Goal: Task Accomplishment & Management: Manage account settings

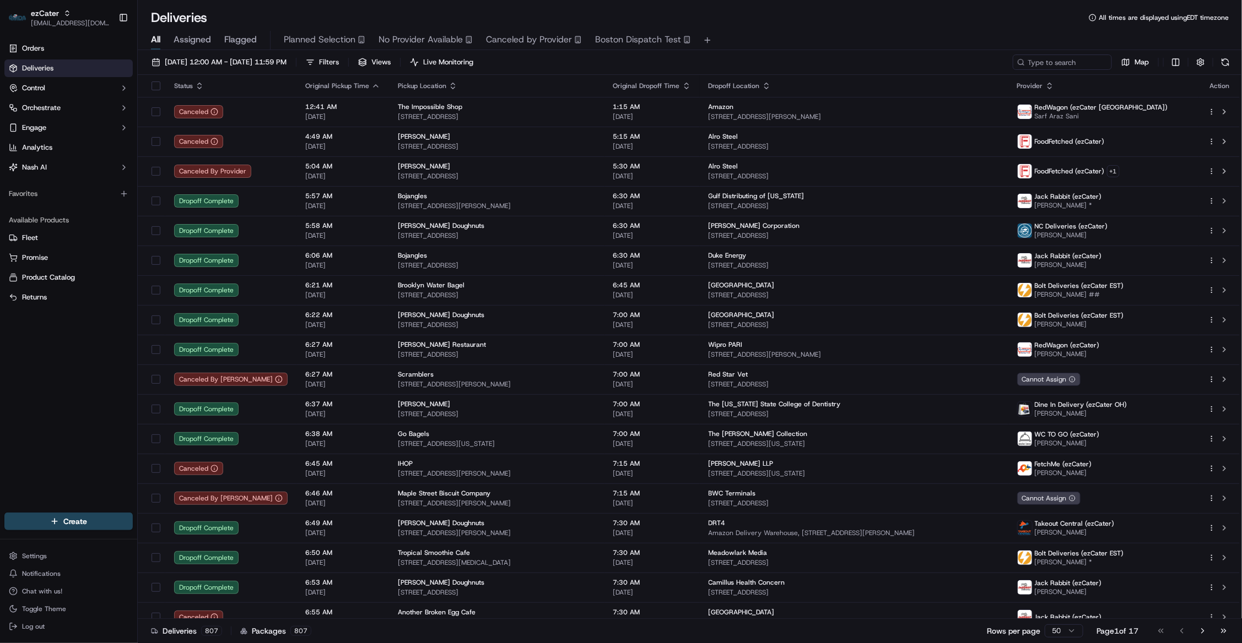
click at [569, 626] on div "Deliveries 807 Packages 807 Rows per page 50 Page 1 of 17 Go to first page Go t…" at bounding box center [690, 631] width 1104 height 25
click at [43, 53] on link "Orders" at bounding box center [68, 49] width 128 height 18
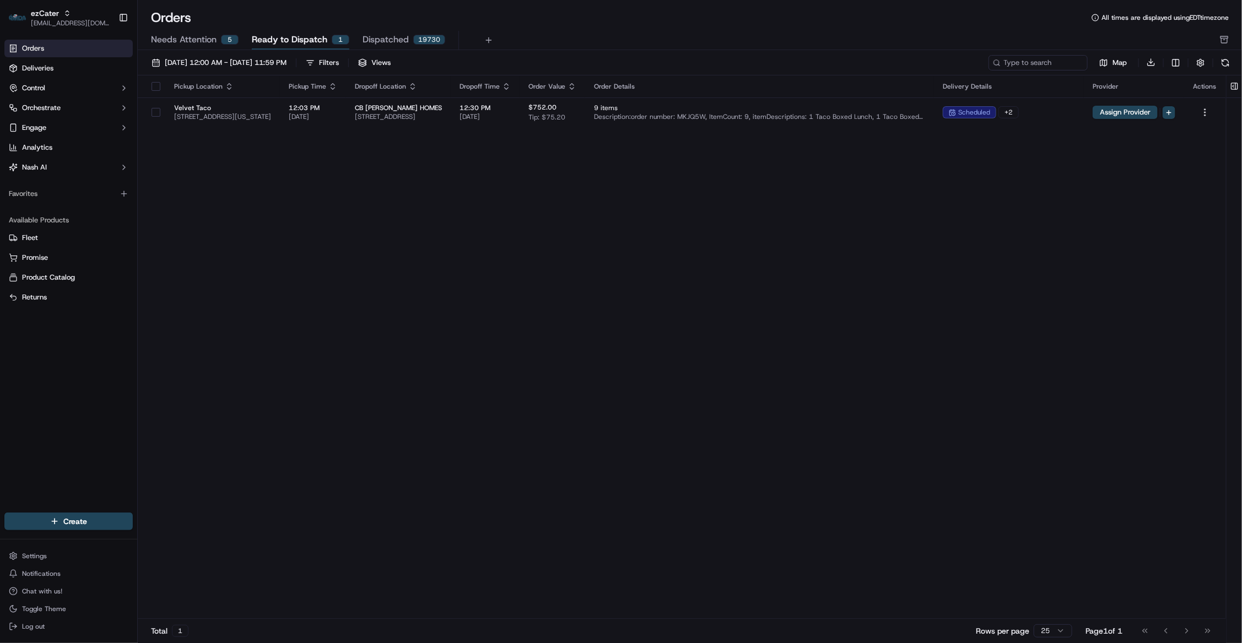
click at [200, 40] on span "Needs Attention" at bounding box center [184, 39] width 66 height 13
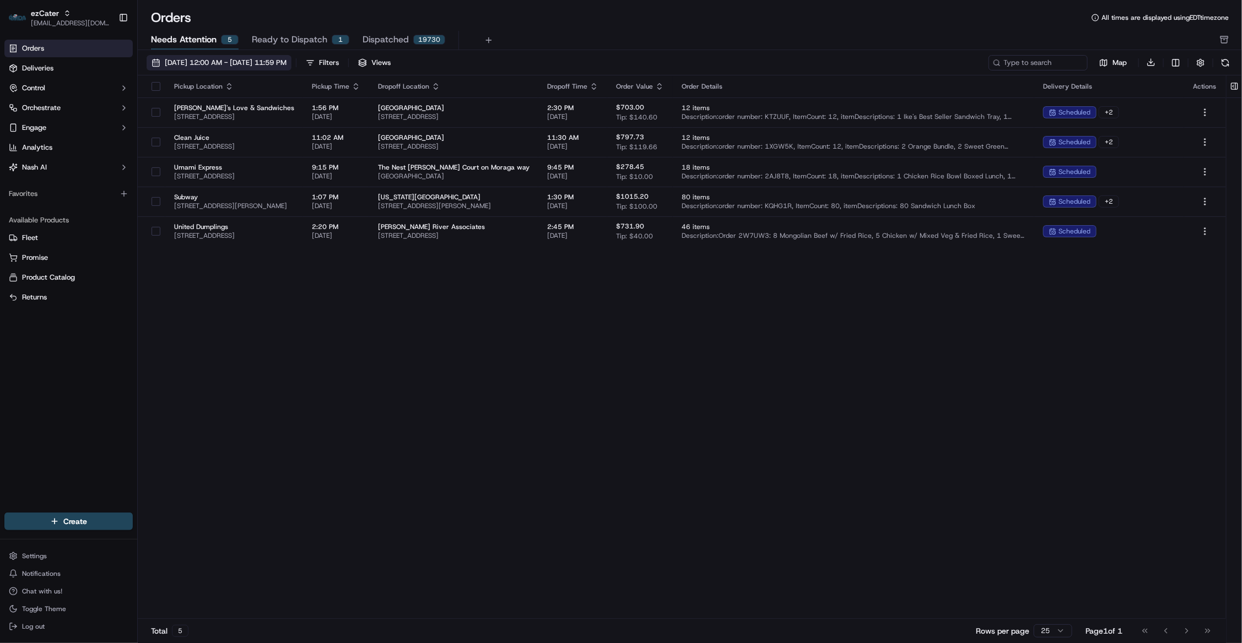
click at [269, 58] on span "[DATE] 12:00 AM - [DATE] 11:59 PM" at bounding box center [226, 63] width 122 height 10
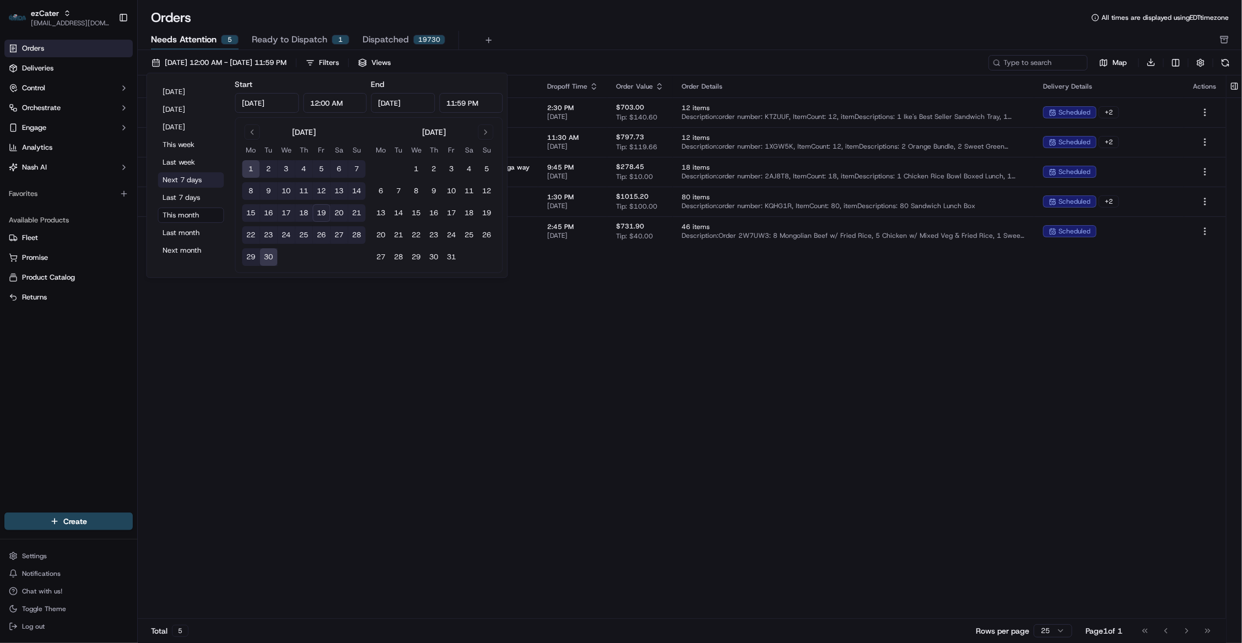
click at [192, 180] on button "Next 7 days" at bounding box center [191, 179] width 66 height 15
type input "[DATE]"
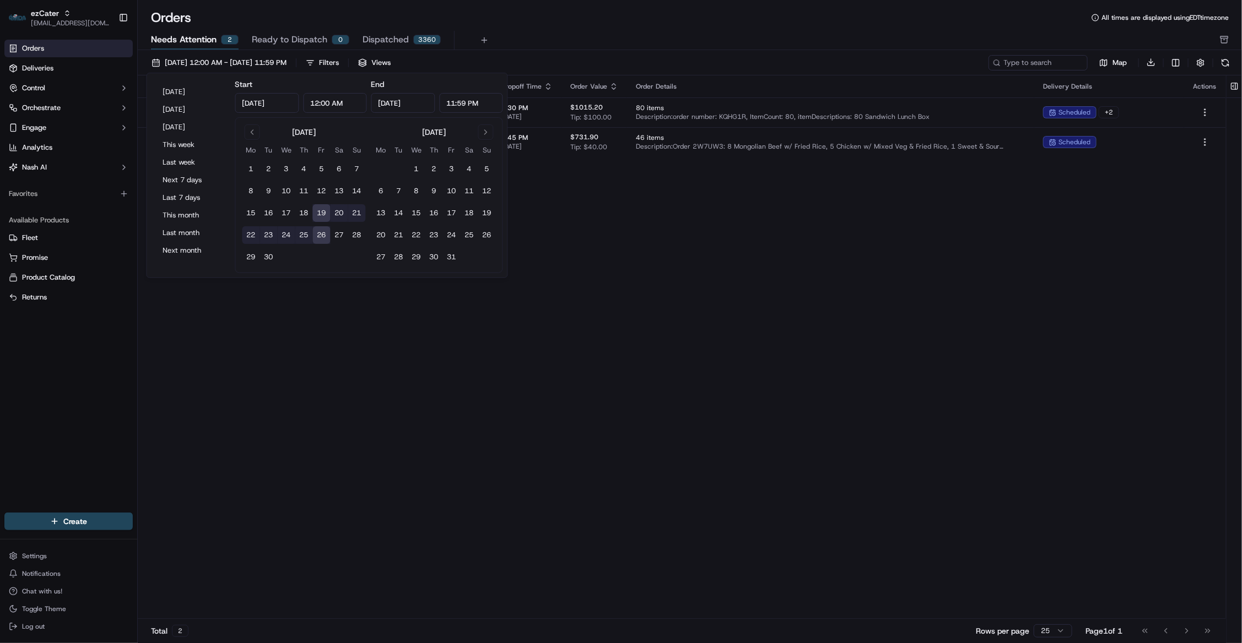
click at [652, 375] on div "Pickup Location Pickup Time Dropoff Location Dropoff Time Order Value Order Det…" at bounding box center [682, 347] width 1088 height 544
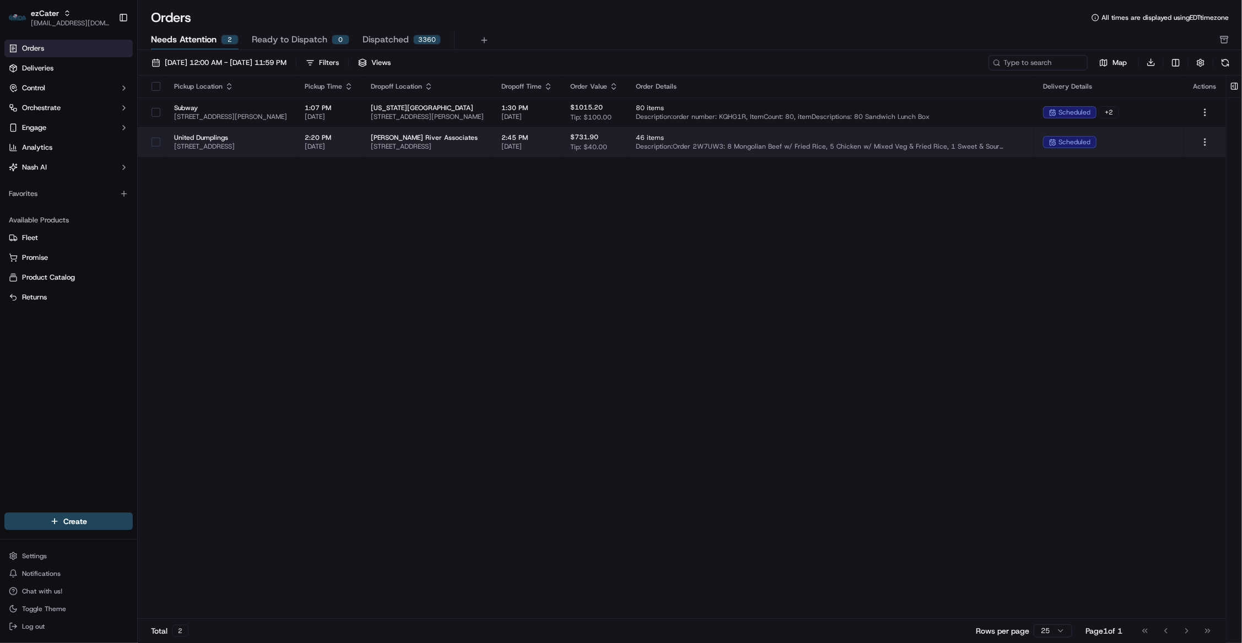
click at [392, 134] on td "[PERSON_NAME] River Associates [STREET_ADDRESS]" at bounding box center [427, 142] width 131 height 30
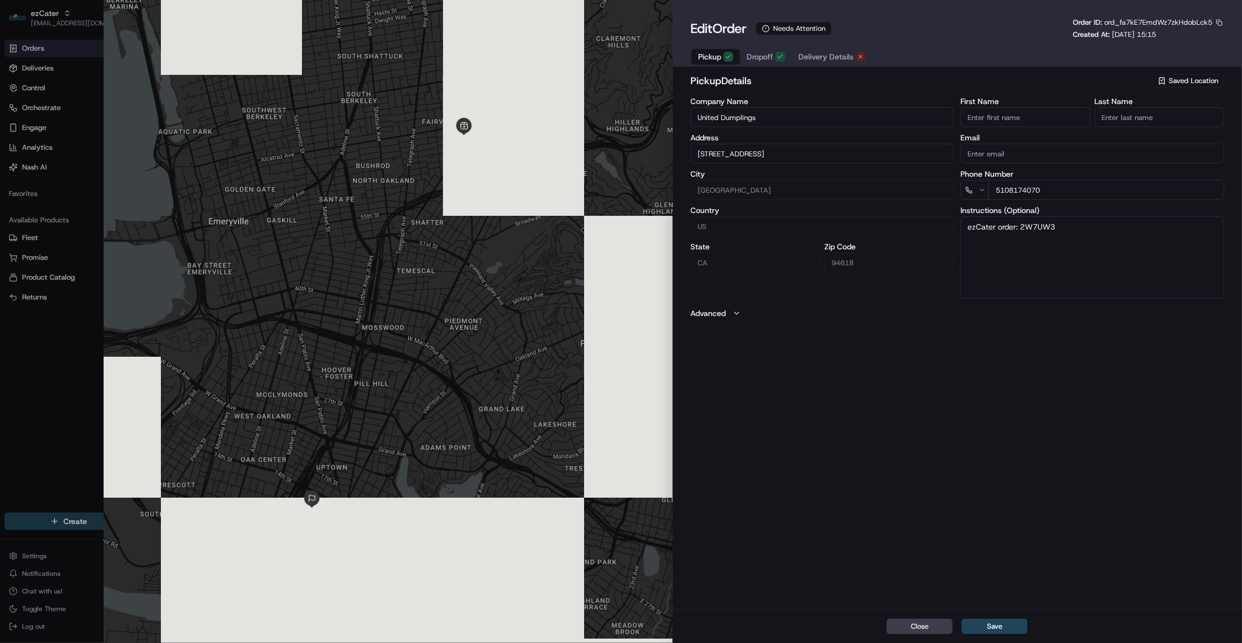
click at [815, 53] on span "Delivery Details" at bounding box center [825, 56] width 55 height 11
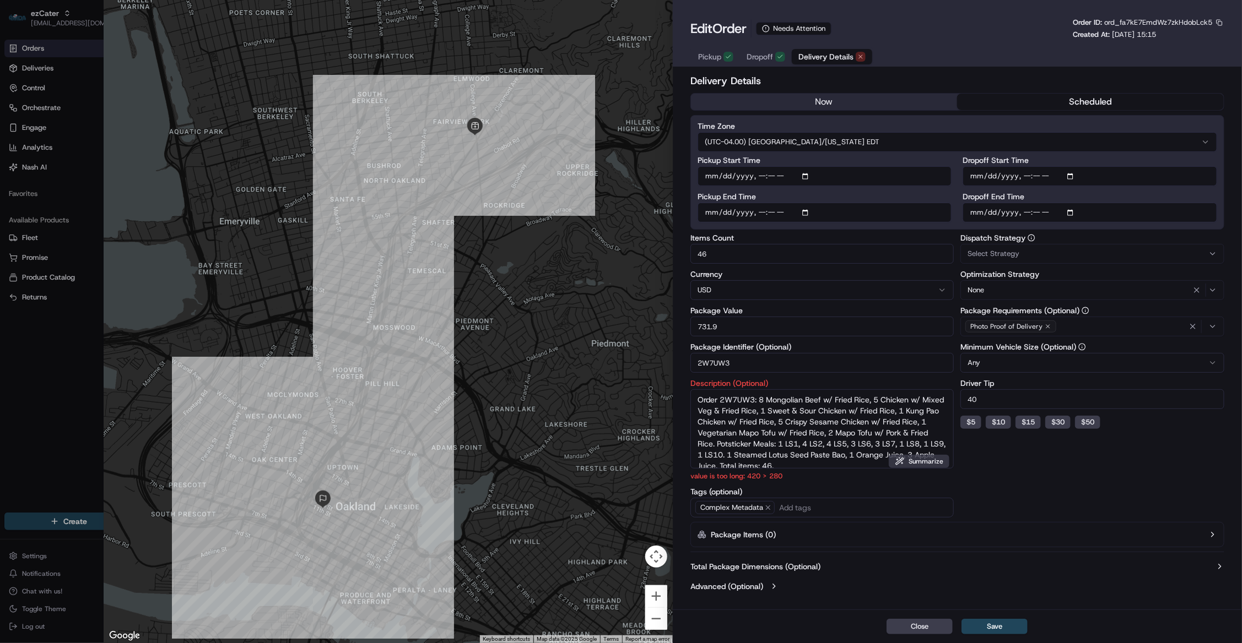
click at [924, 463] on button "Summarize" at bounding box center [919, 461] width 61 height 13
type textarea "Order 2W7UW3: See items listed. 46 total."
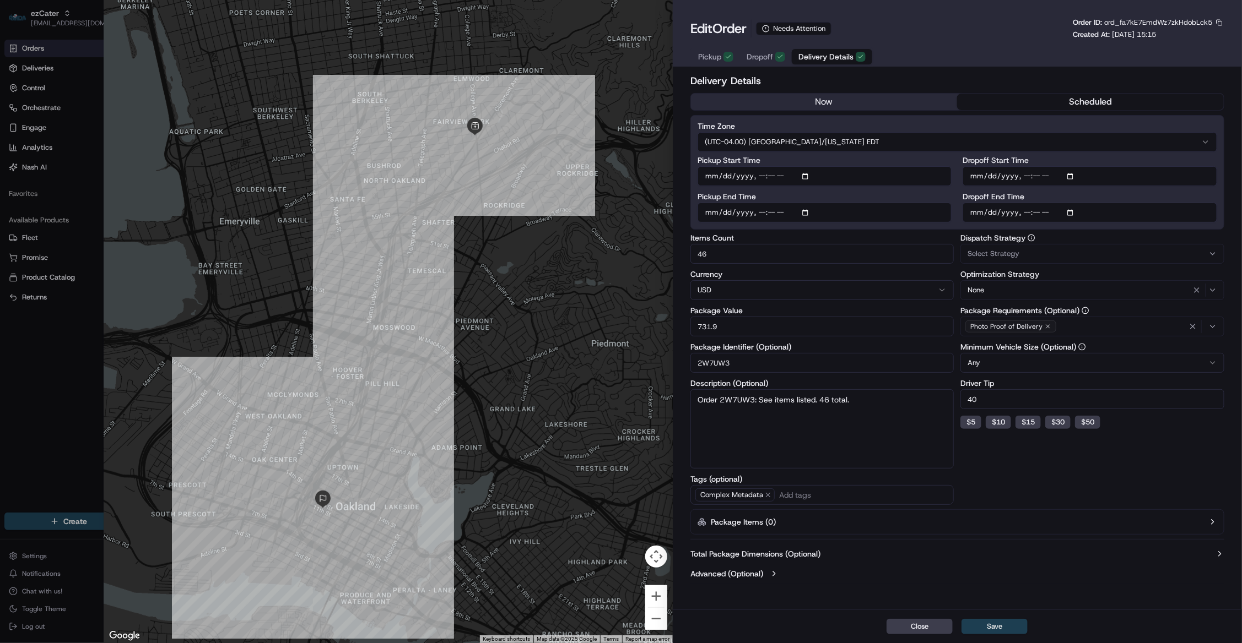
click at [997, 631] on button "Save" at bounding box center [994, 626] width 66 height 15
type input "1"
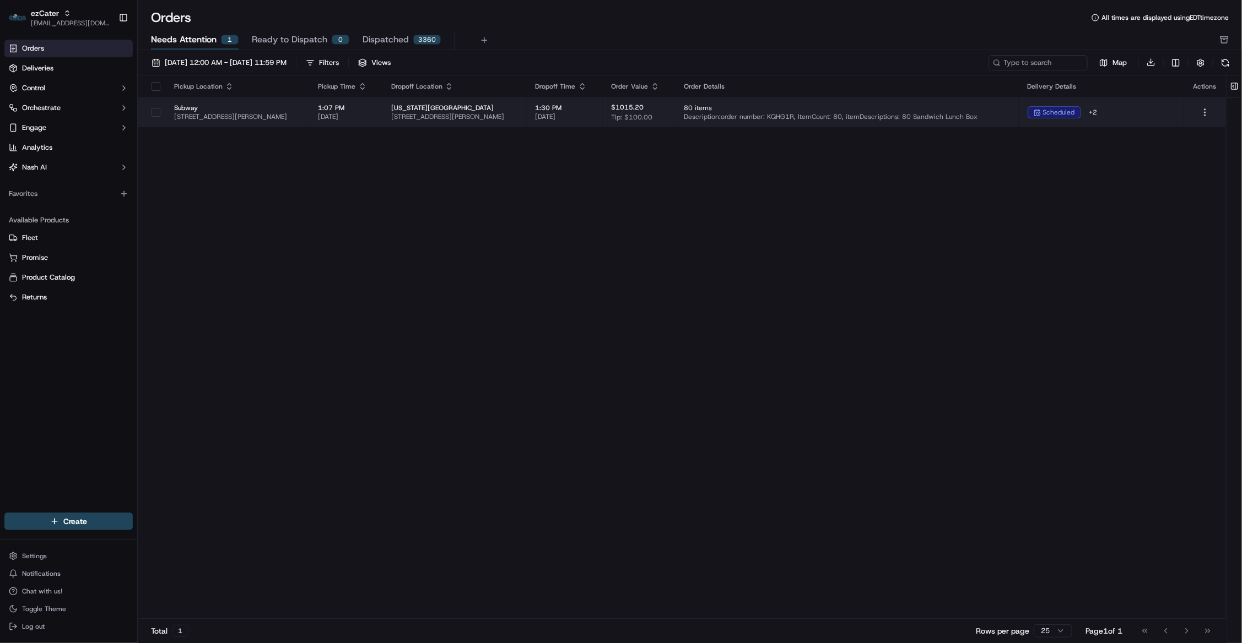
click at [301, 112] on span "[STREET_ADDRESS][PERSON_NAME]" at bounding box center [237, 116] width 127 height 9
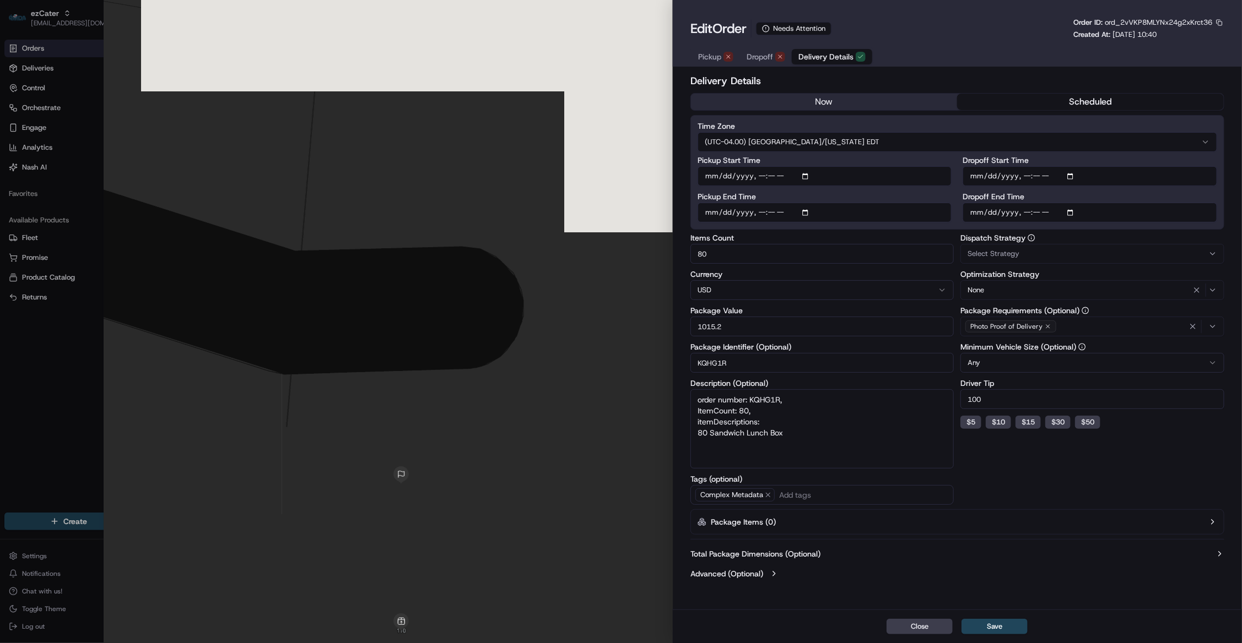
click at [705, 64] on button "Pickup" at bounding box center [715, 56] width 48 height 15
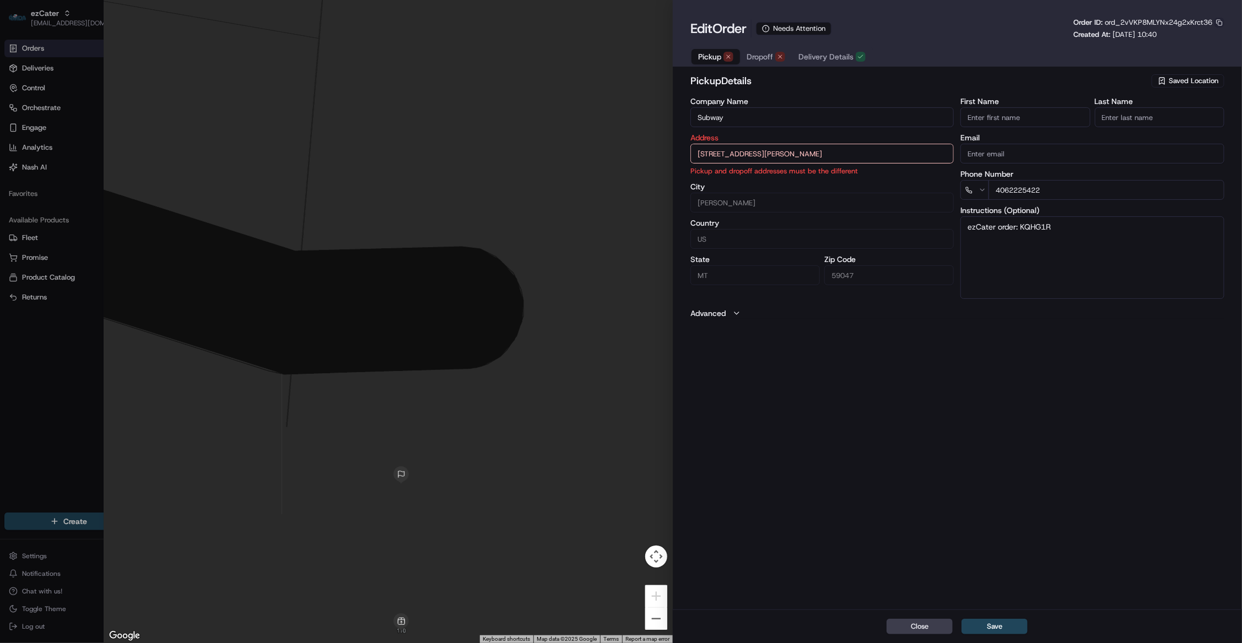
click at [1219, 20] on button "button" at bounding box center [1219, 23] width 10 height 10
click at [1181, 40] on button "Copy ID" at bounding box center [1189, 40] width 100 height 13
click at [751, 620] on div "Close Save" at bounding box center [957, 627] width 569 height 34
click at [759, 53] on span "Dropoff" at bounding box center [760, 56] width 26 height 11
click at [706, 56] on span "Pickup" at bounding box center [709, 56] width 23 height 11
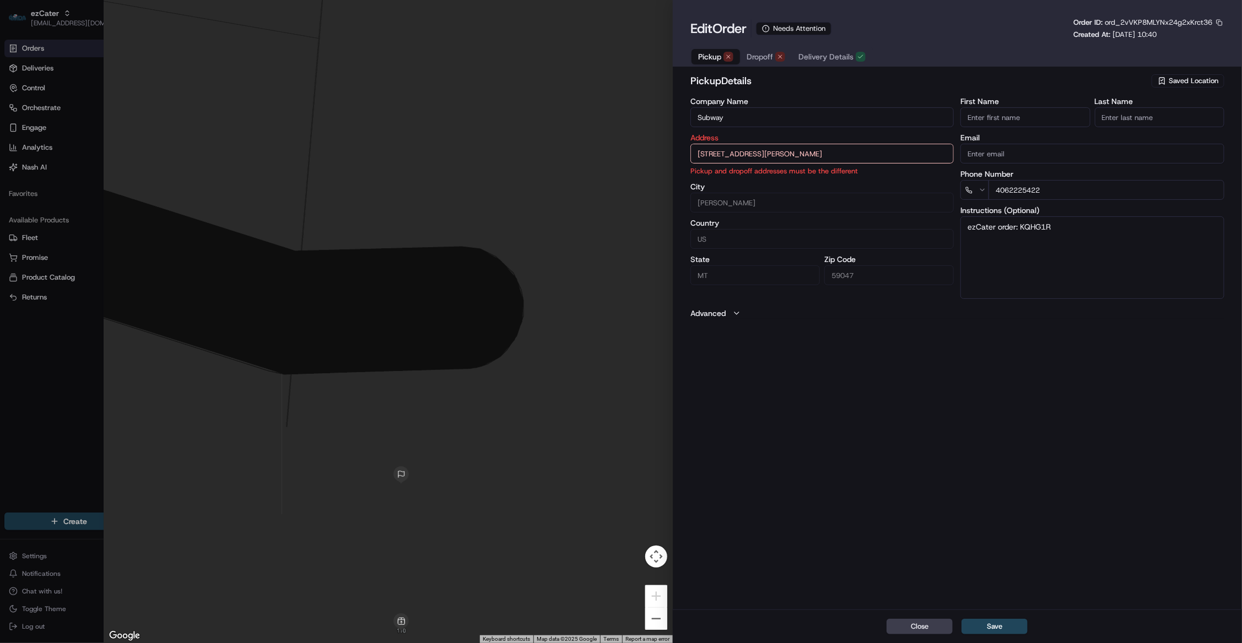
click at [744, 612] on div "Close Save" at bounding box center [957, 627] width 569 height 34
click at [916, 627] on button "Close" at bounding box center [919, 626] width 66 height 15
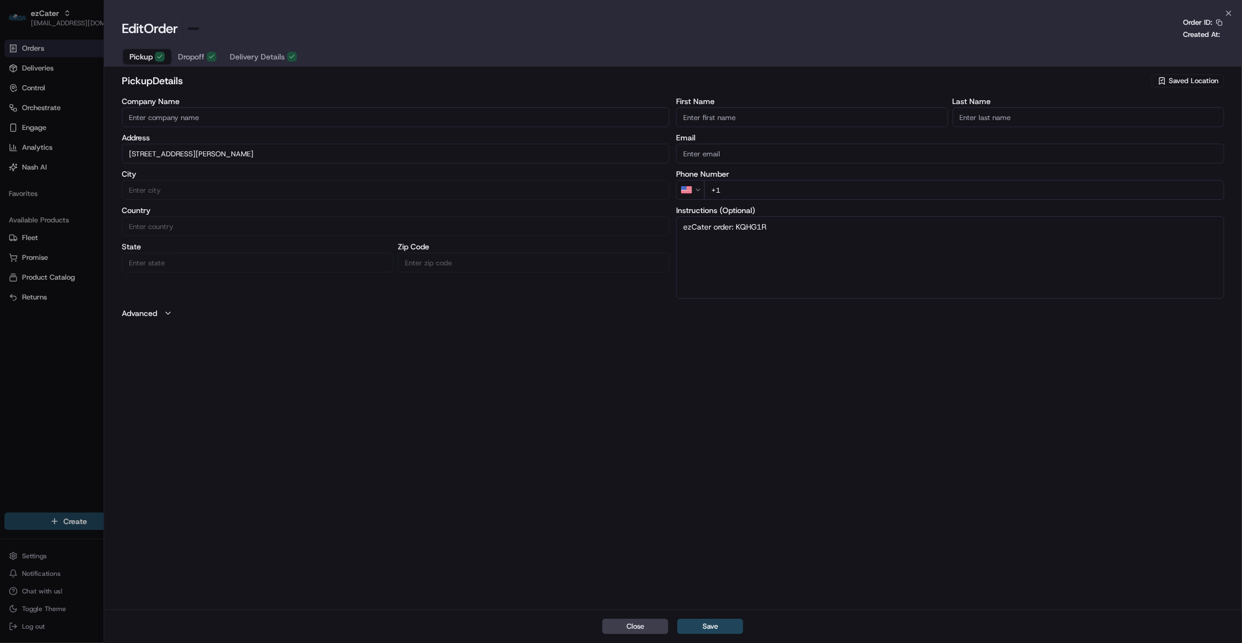
type input "+1"
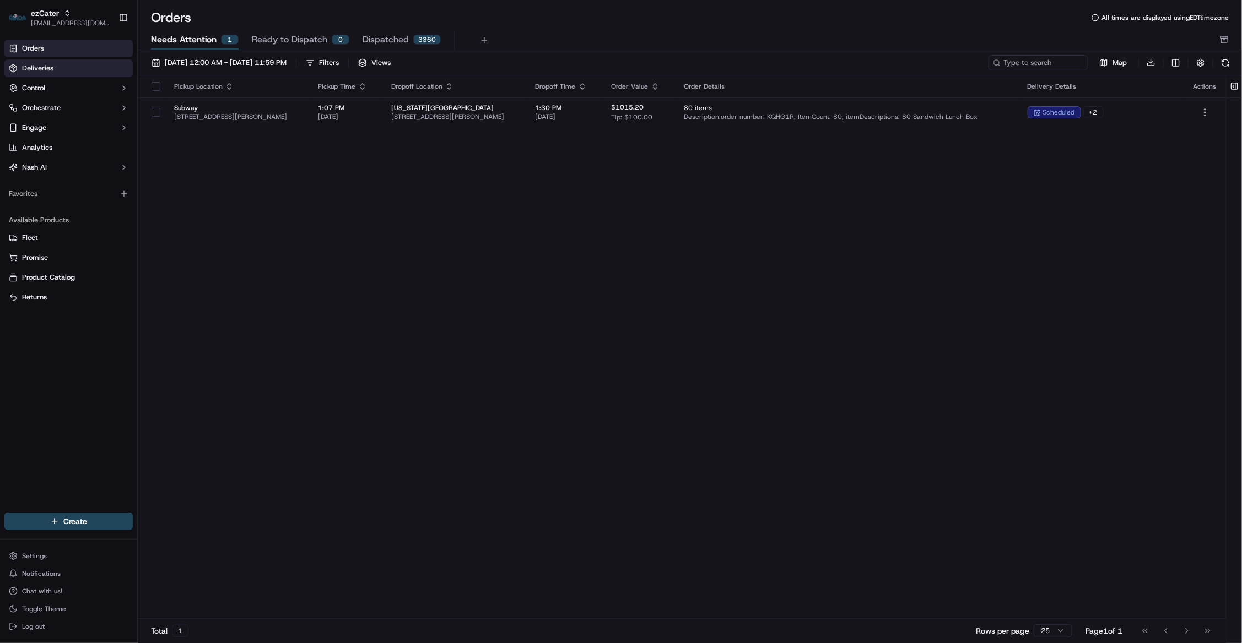
click at [37, 63] on span "Deliveries" at bounding box center [37, 68] width 31 height 10
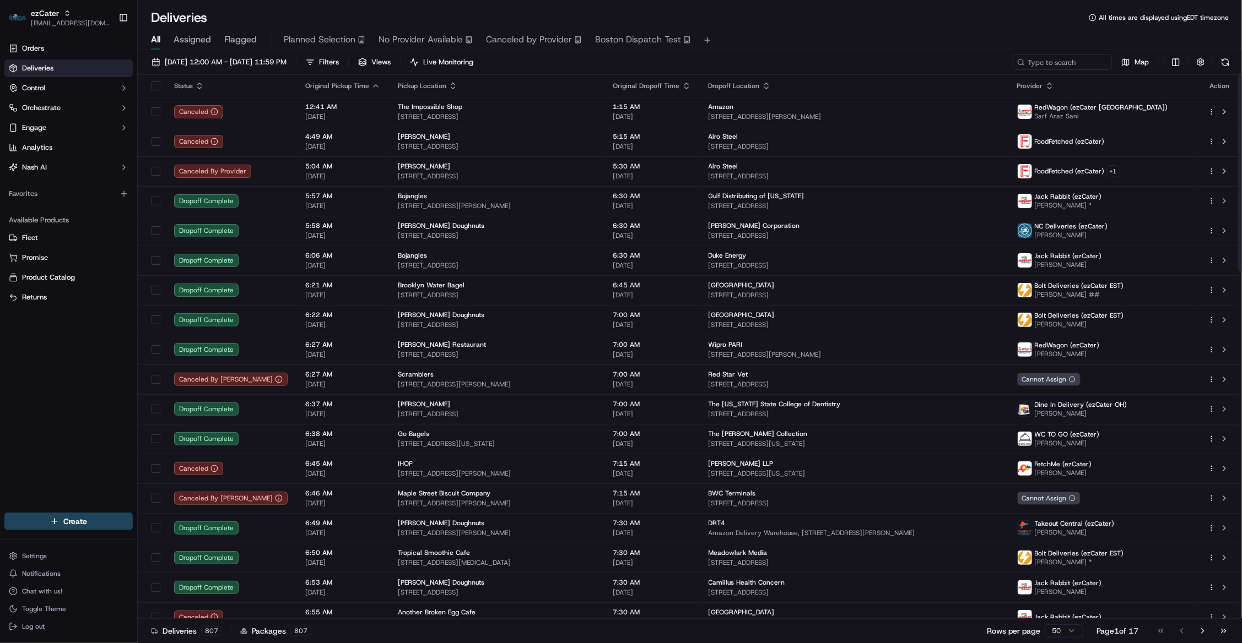
click at [678, 640] on div "Deliveries 807 Packages 807 Rows per page 50 Page 1 of 17 Go to first page Go t…" at bounding box center [690, 631] width 1104 height 25
click at [848, 626] on div "Deliveries 807 Packages 807 Rows per page 50 Page 1 of 17 Go to first page Go t…" at bounding box center [690, 631] width 1104 height 25
